Goal: Information Seeking & Learning: Learn about a topic

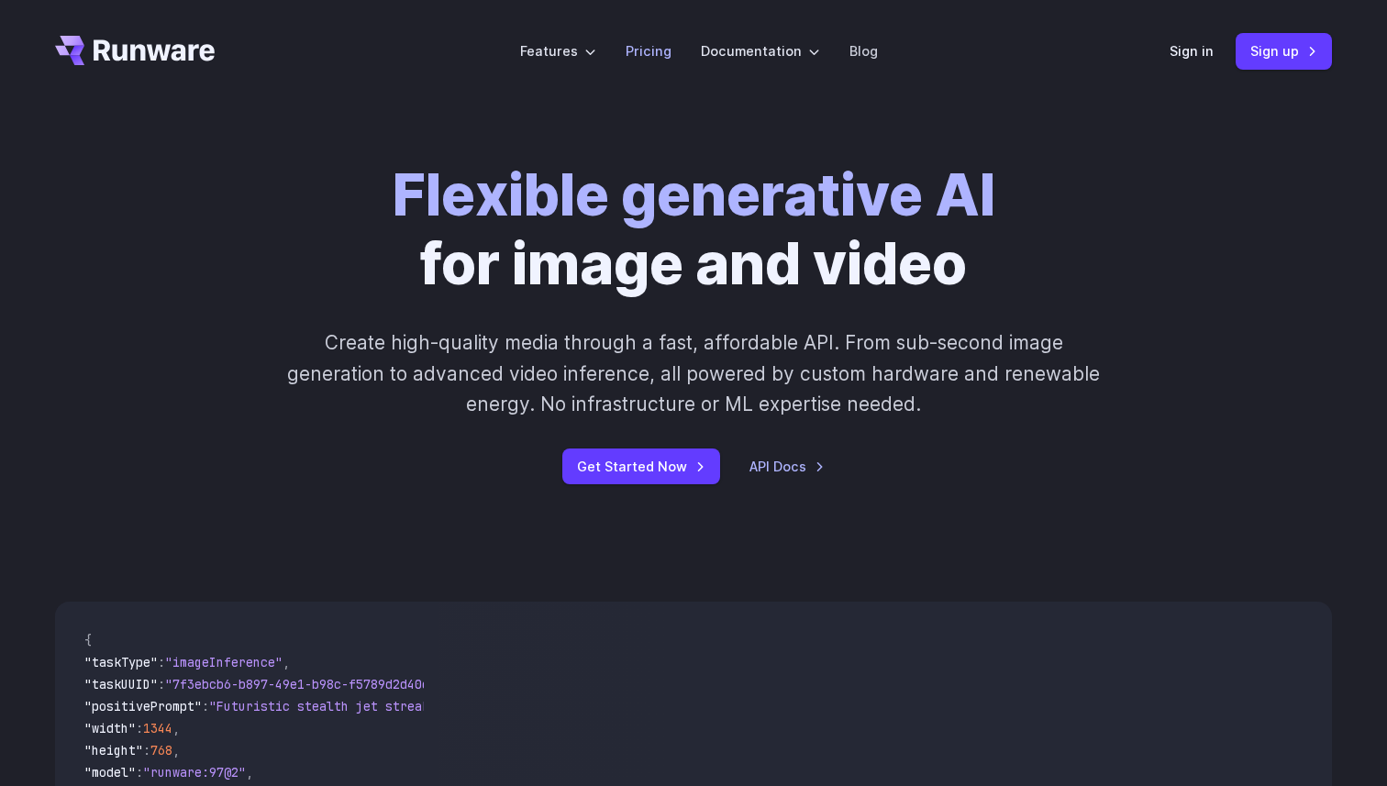
click at [663, 53] on link "Pricing" at bounding box center [649, 50] width 46 height 21
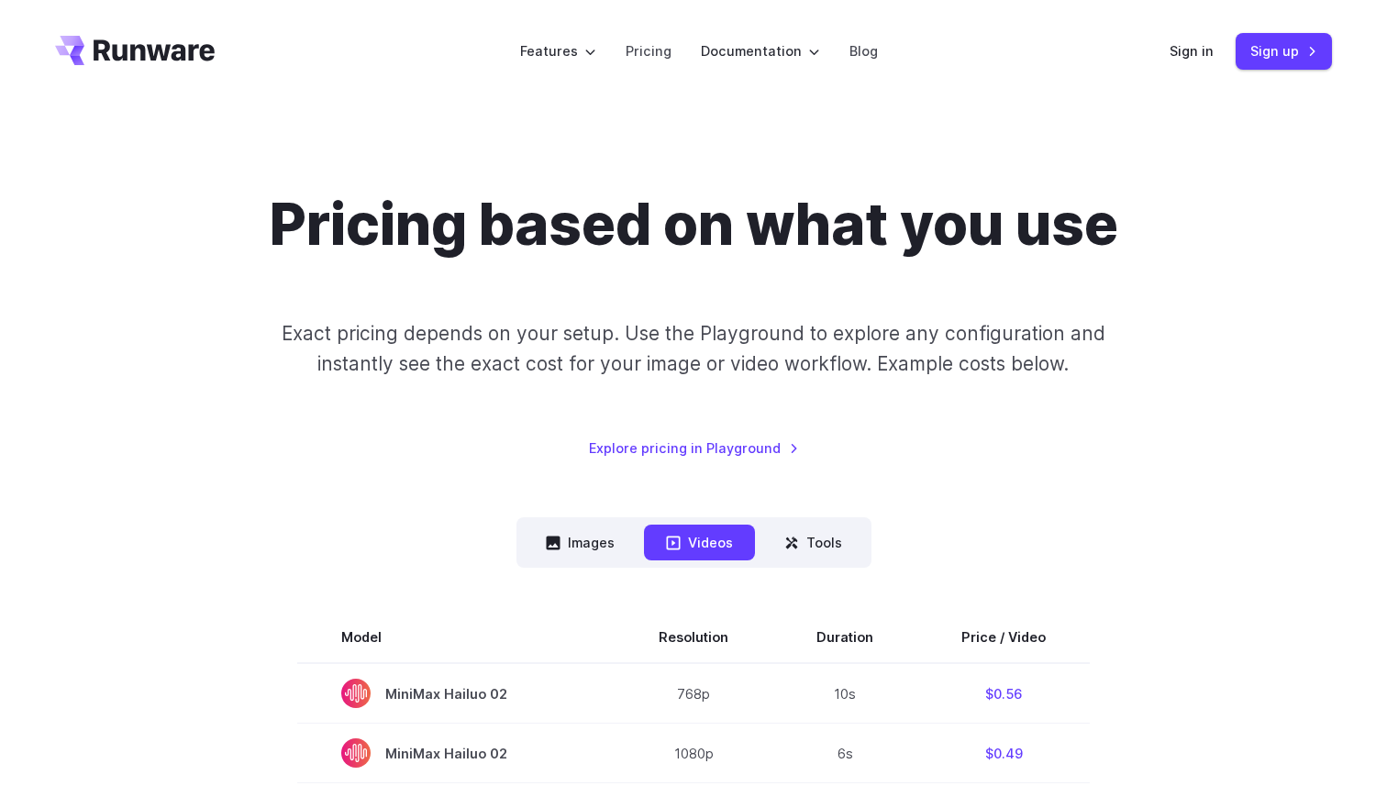
click at [135, 48] on icon "Go to /" at bounding box center [154, 49] width 121 height 21
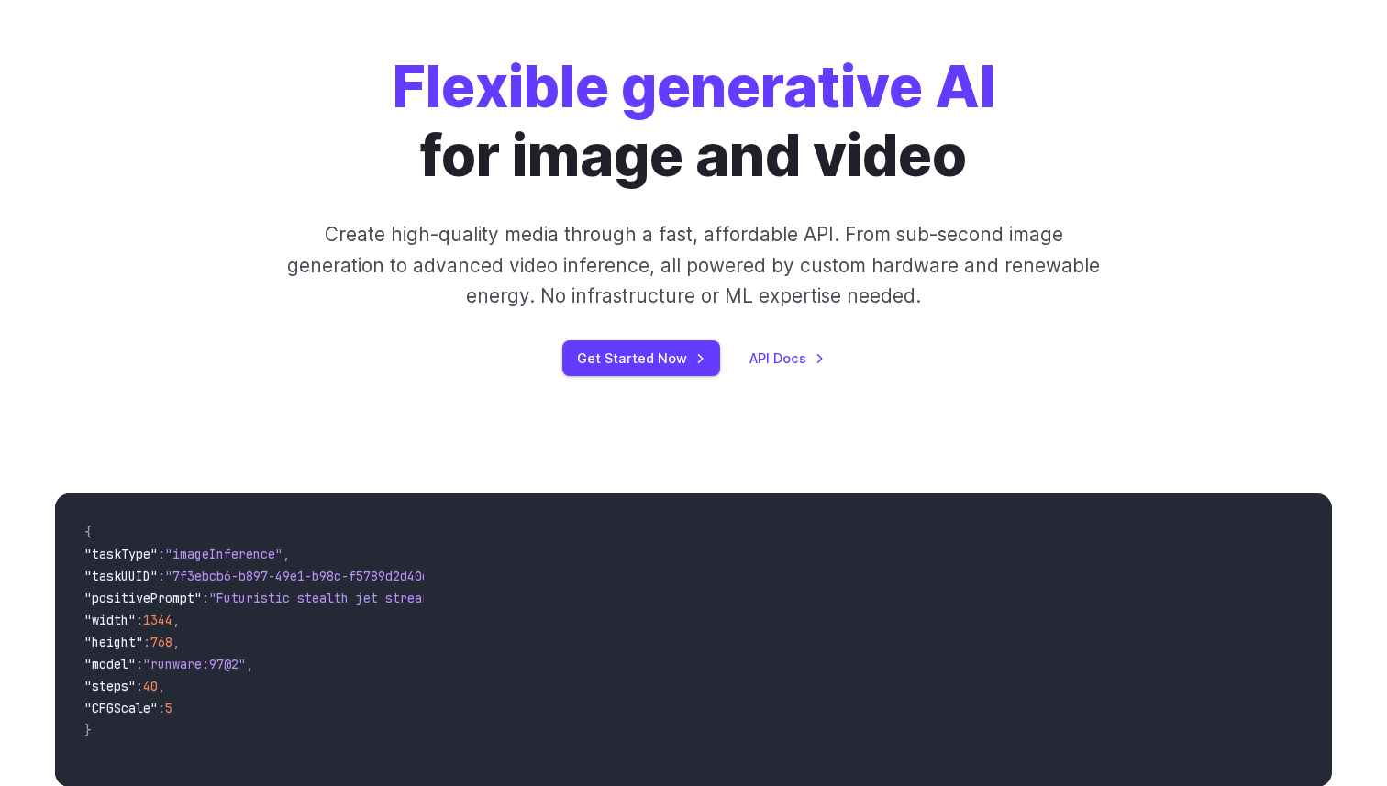
scroll to position [172, 0]
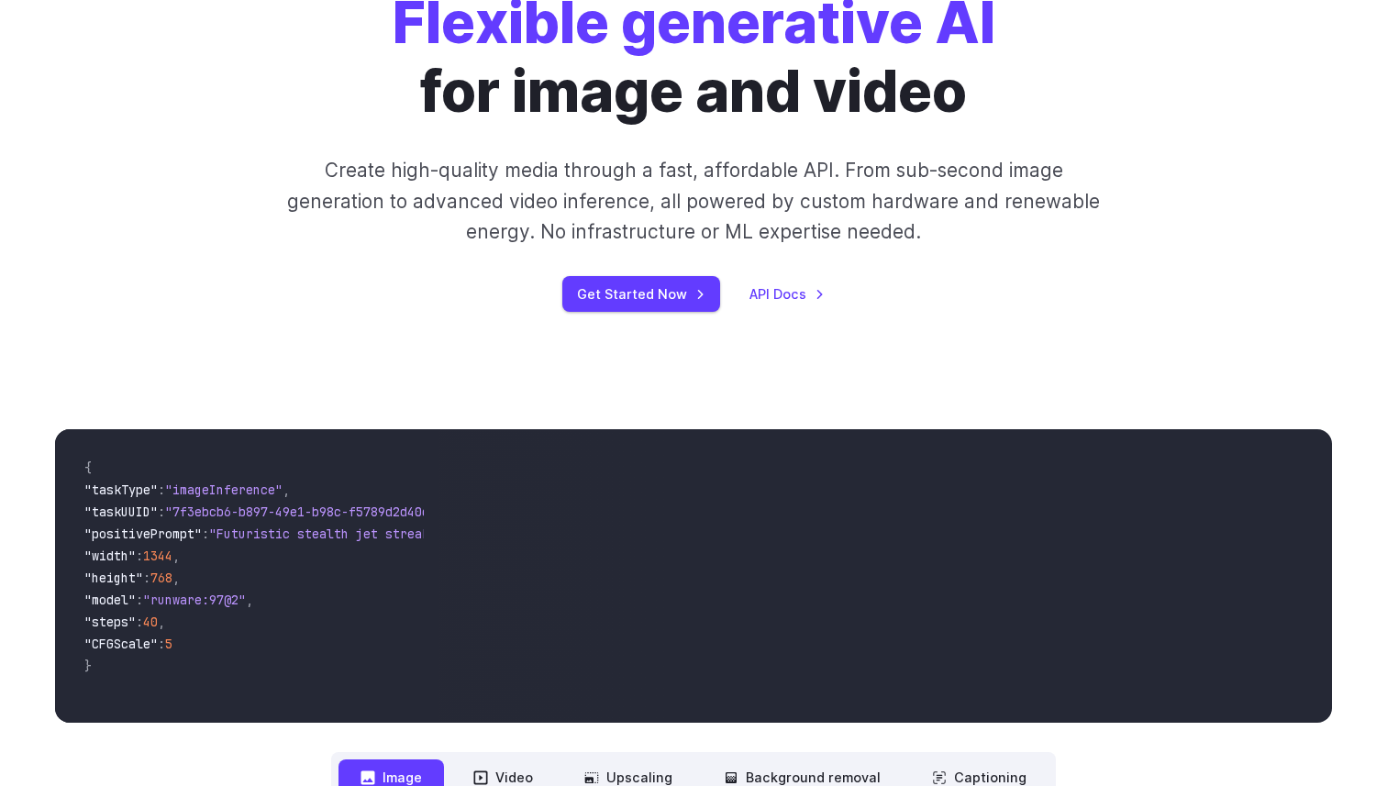
click at [902, 205] on p "Create high-quality media through a fast, affordable API. From sub-second image…" at bounding box center [693, 201] width 817 height 92
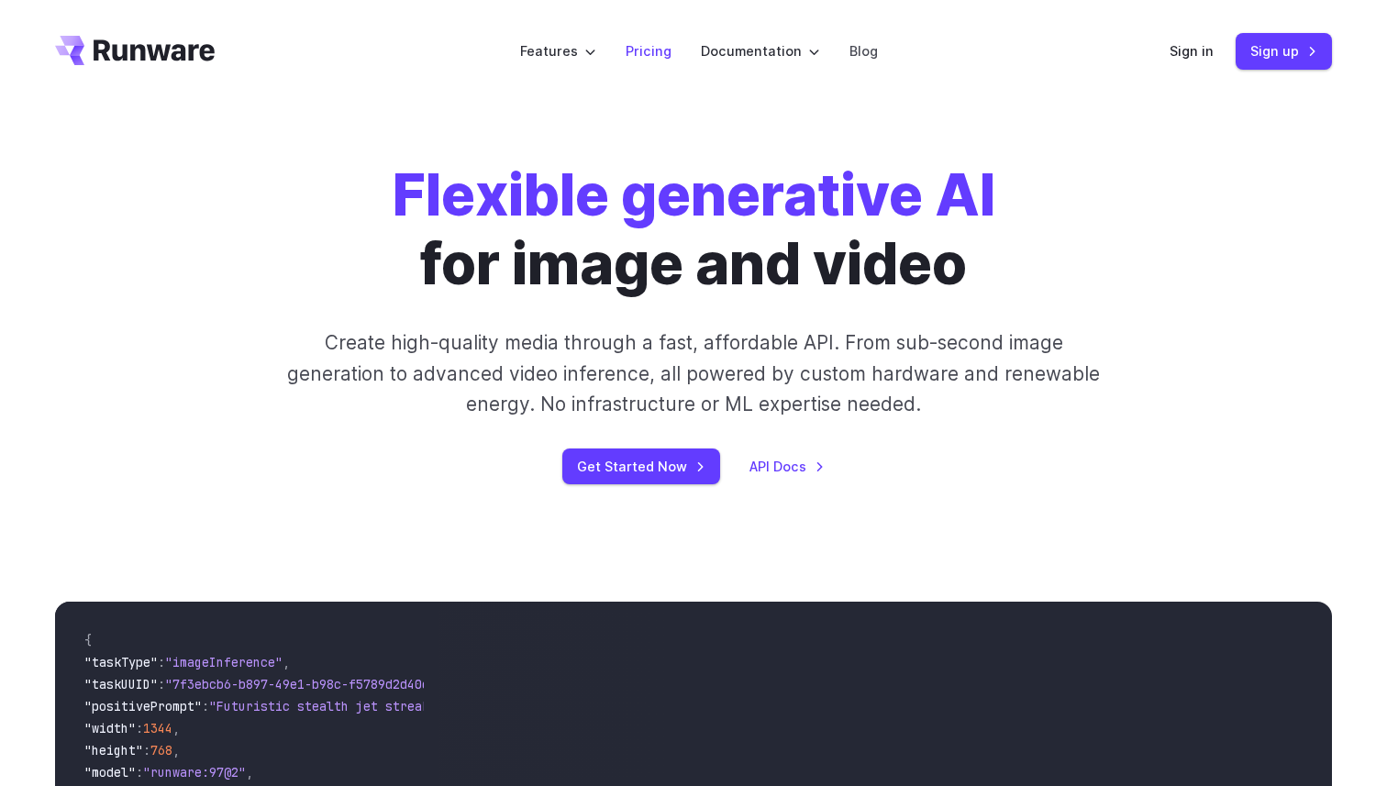
click at [660, 53] on link "Pricing" at bounding box center [649, 50] width 46 height 21
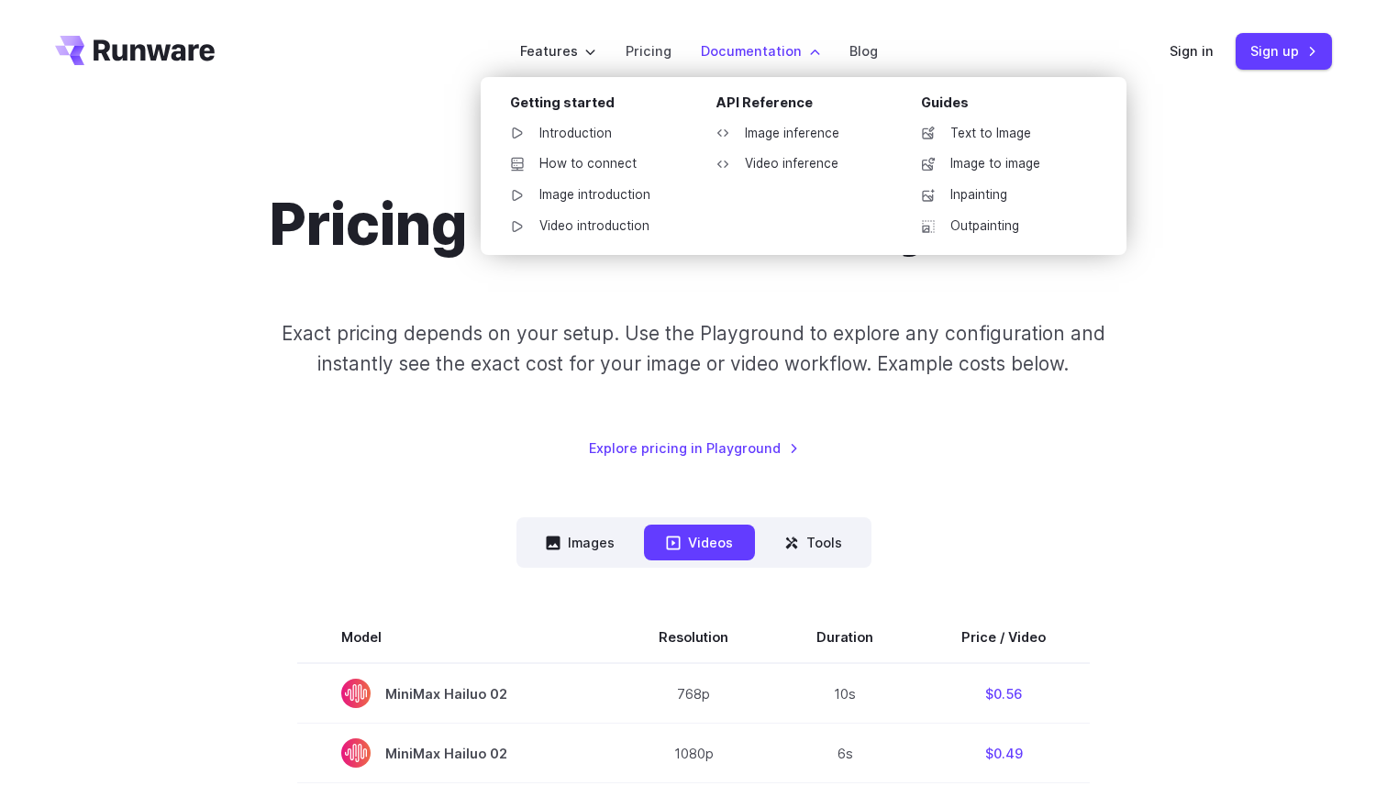
click at [751, 58] on label "Documentation" at bounding box center [760, 50] width 119 height 21
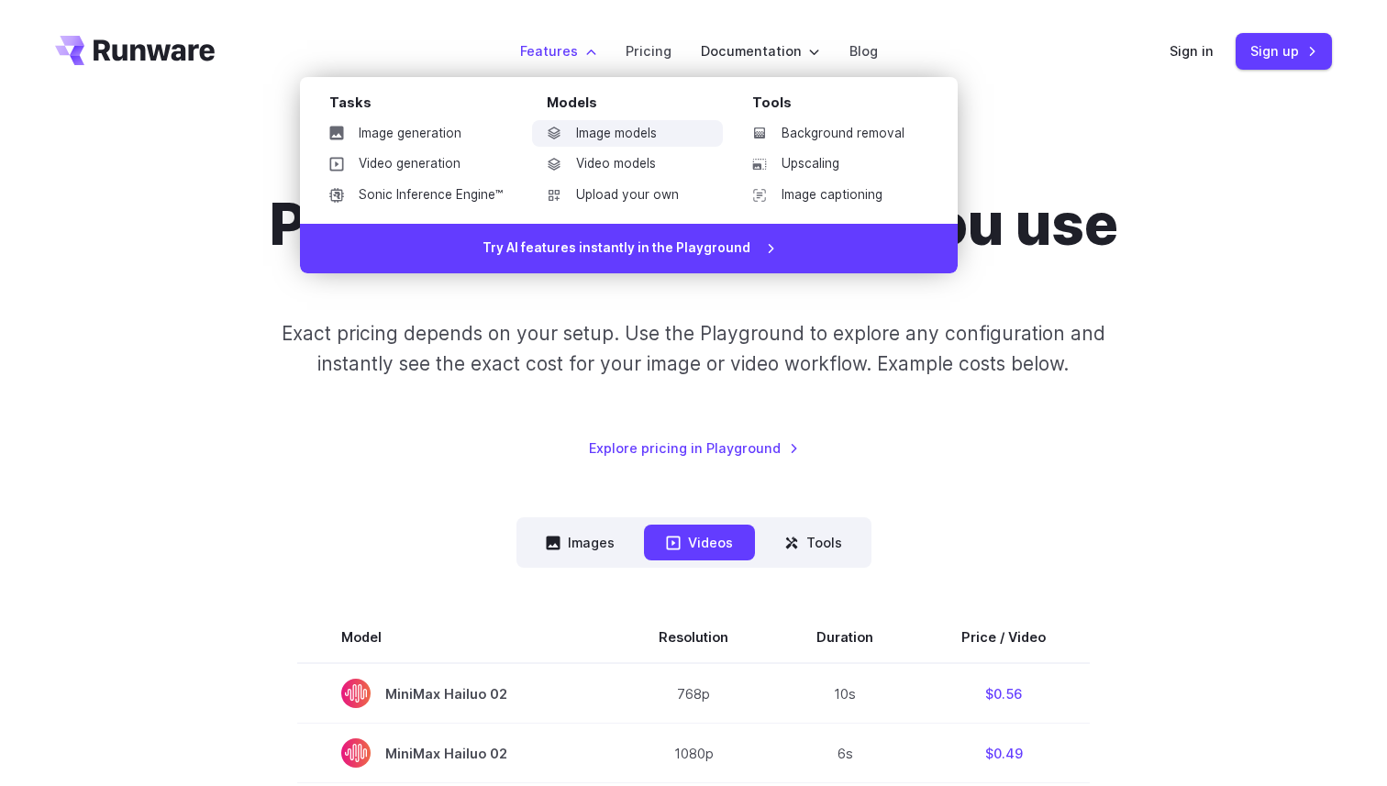
click at [626, 141] on link "Image models" at bounding box center [627, 134] width 191 height 28
